Goal: Navigation & Orientation: Find specific page/section

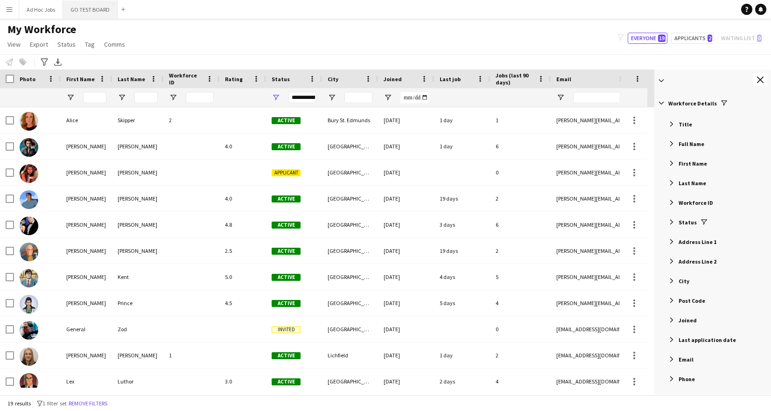
click at [92, 7] on button "GO TEST BOARD Close" at bounding box center [90, 9] width 55 height 18
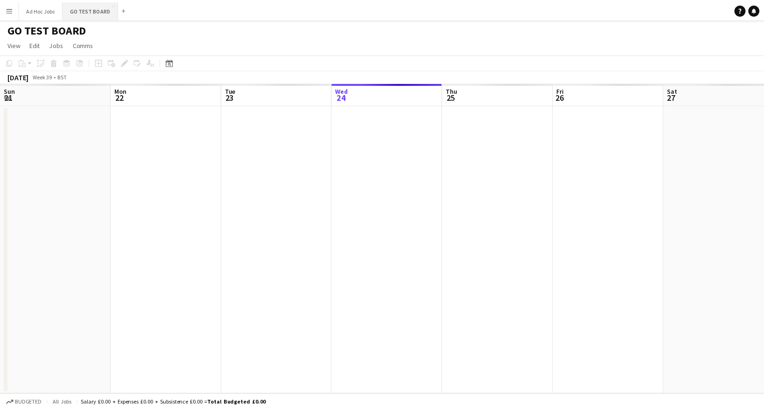
scroll to position [0, 223]
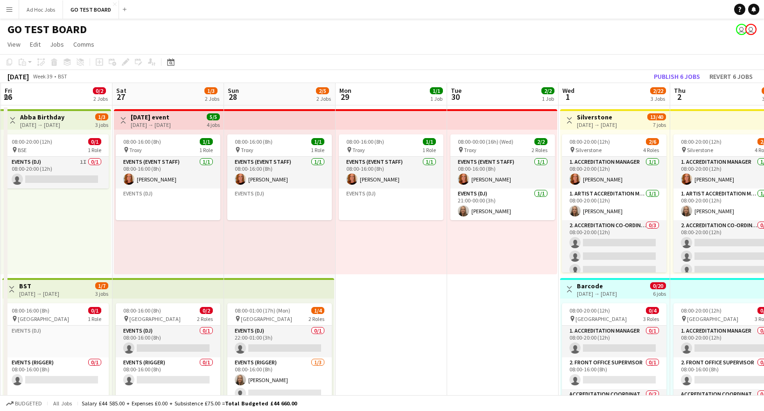
scroll to position [0, 361]
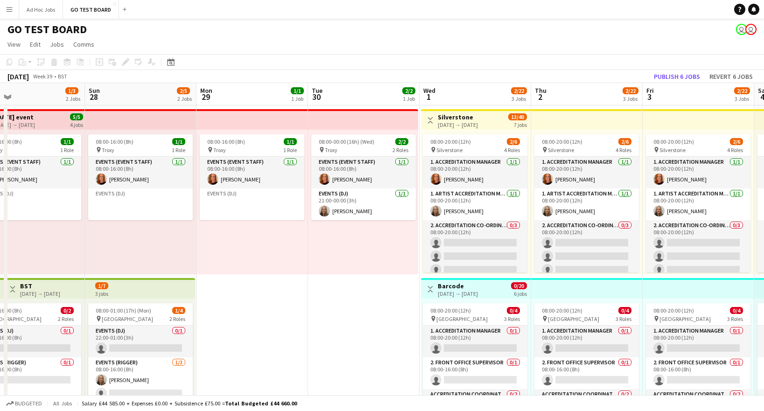
drag, startPoint x: 715, startPoint y: 284, endPoint x: 242, endPoint y: 275, distance: 472.9
click at [242, 275] on app-calendar-viewport "Wed 24 2/3 2 Jobs Thu 25 0/1 1 Job Fri 26 0/2 2 Jobs Sat 27 1/3 2 Jobs Sun 28 2…" at bounding box center [382, 349] width 764 height 533
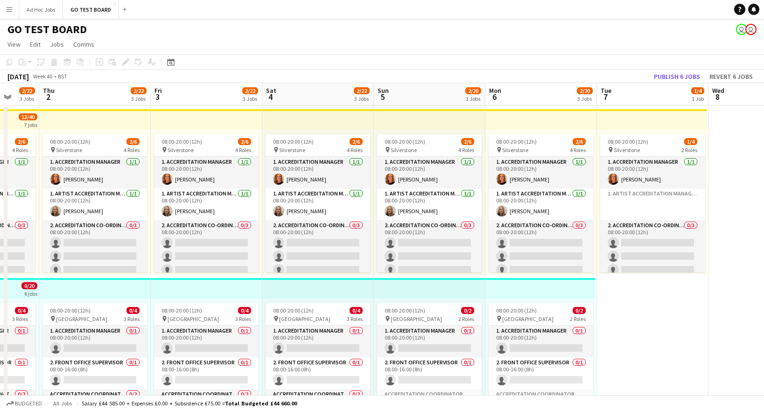
scroll to position [0, 296]
drag, startPoint x: 738, startPoint y: 247, endPoint x: 245, endPoint y: 243, distance: 492.5
click at [245, 243] on app-calendar-viewport "Mon 29 1/1 1 Job Tue 30 2/2 1 Job Wed 1 2/22 3 Jobs Thu 2 2/22 3 Jobs Fri 3 2/2…" at bounding box center [382, 349] width 764 height 533
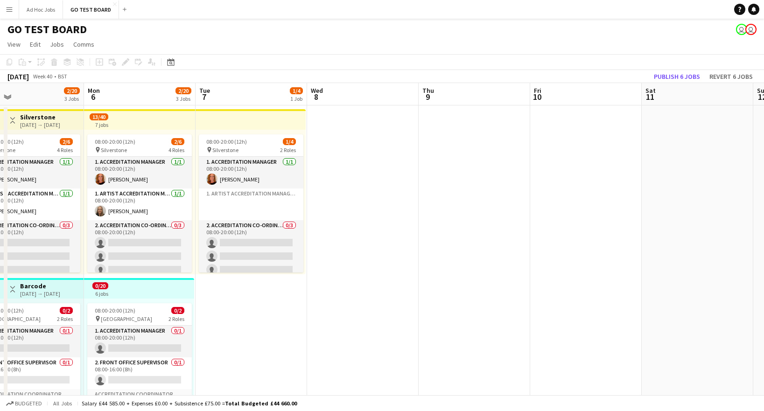
scroll to position [0, 284]
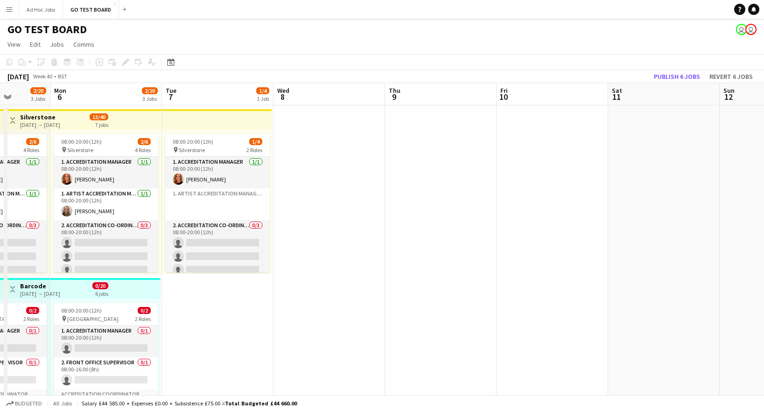
drag, startPoint x: 714, startPoint y: 250, endPoint x: 279, endPoint y: 253, distance: 434.6
click at [279, 253] on app-calendar-viewport "Fri 3 2/22 3 Jobs Sat 4 2/22 3 Jobs Sun 5 2/20 3 Jobs Mon 6 2/20 3 Jobs Tue 7 1…" at bounding box center [382, 349] width 764 height 533
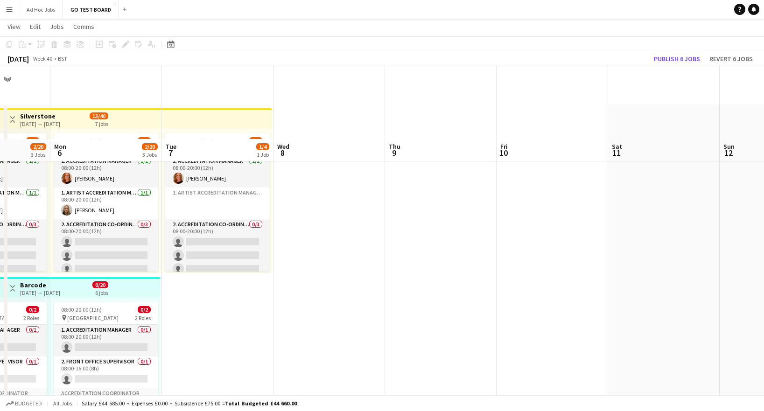
scroll to position [220, 0]
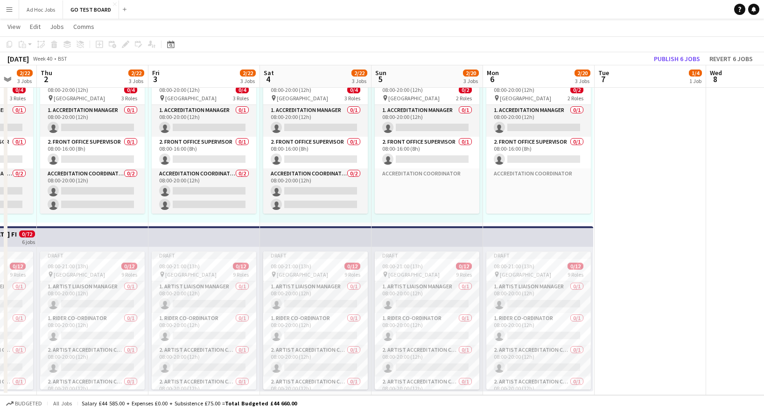
drag, startPoint x: 327, startPoint y: 249, endPoint x: 830, endPoint y: 235, distance: 503.9
click at [764, 235] on html "Menu Boards Boards Boards All jobs Status Workforce Workforce My Workforce Recr…" at bounding box center [382, 95] width 764 height 631
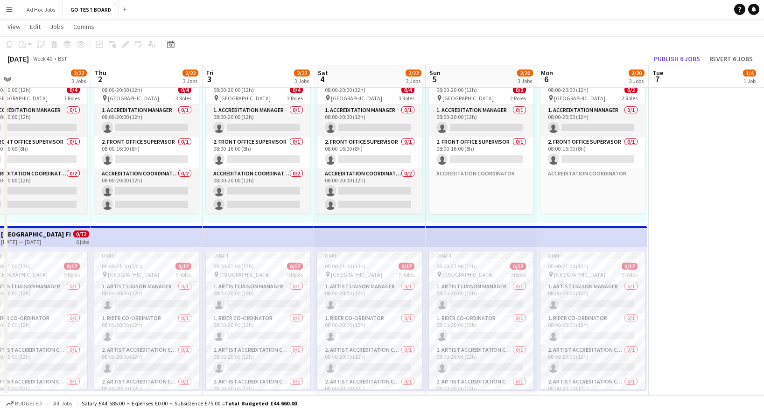
scroll to position [0, 269]
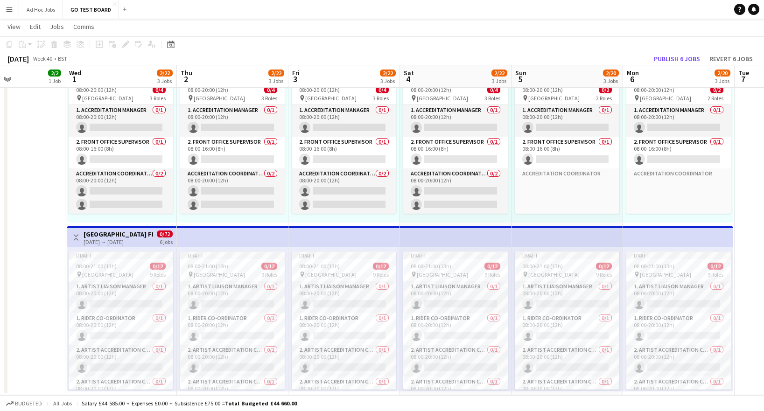
drag, startPoint x: 623, startPoint y: 191, endPoint x: 794, endPoint y: 191, distance: 170.8
click at [764, 191] on html "Menu Boards Boards Boards All jobs Status Workforce Workforce My Workforce Recr…" at bounding box center [382, 95] width 764 height 631
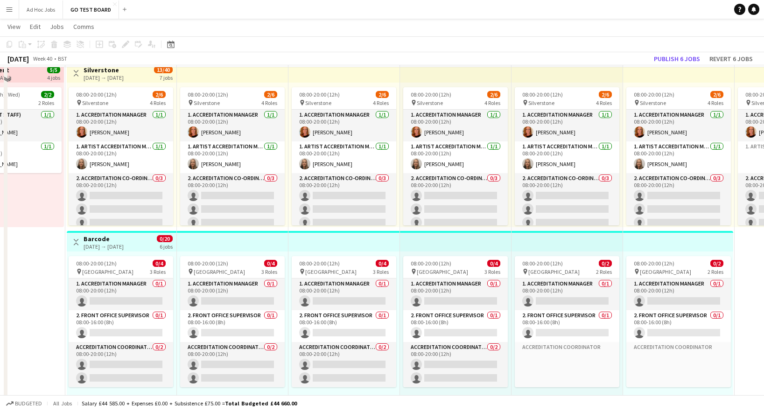
scroll to position [0, 0]
